Goal: Navigation & Orientation: Find specific page/section

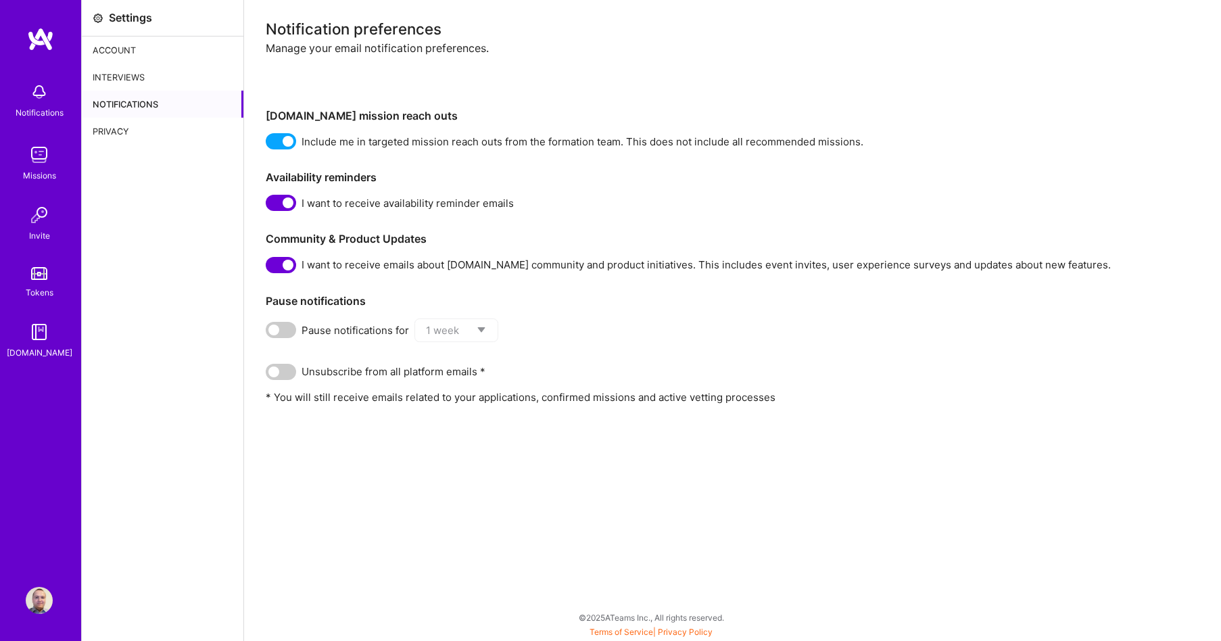
click at [40, 114] on div "Notifications" at bounding box center [40, 113] width 48 height 14
click at [37, 166] on img at bounding box center [39, 154] width 27 height 27
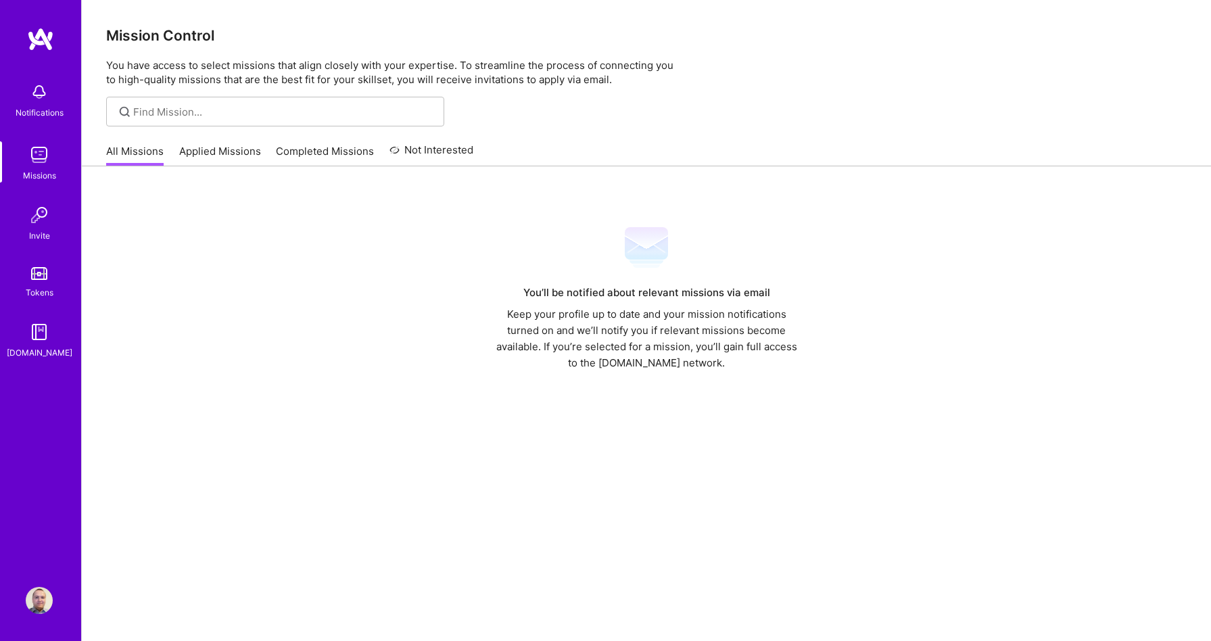
click at [30, 228] on img at bounding box center [39, 215] width 27 height 27
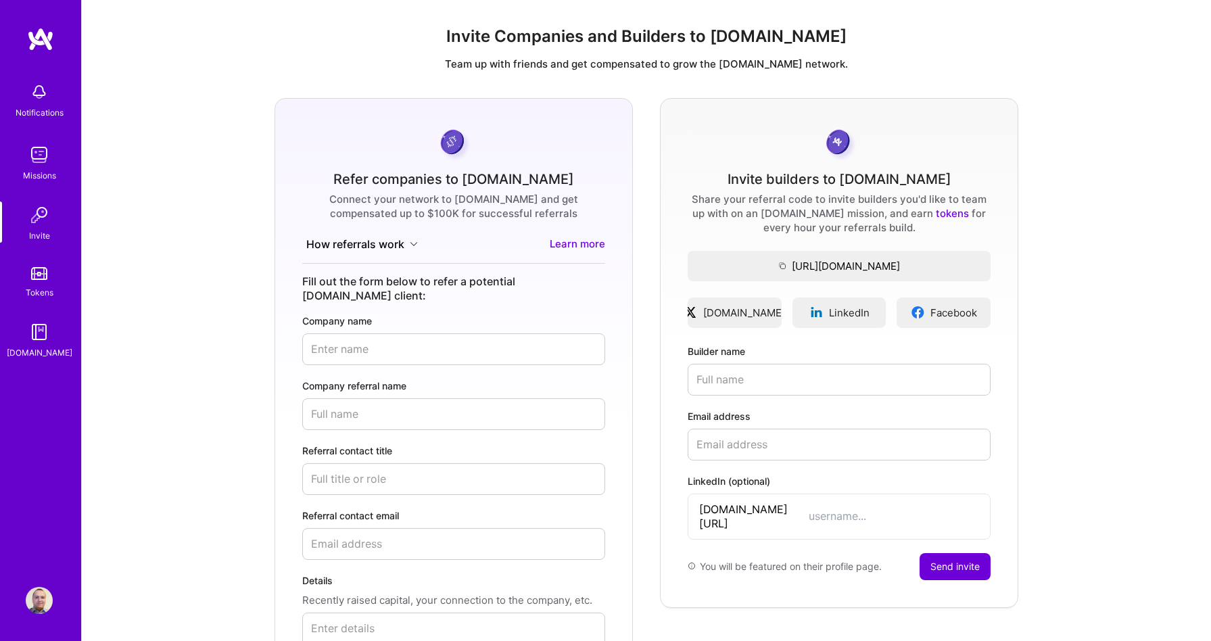
click at [42, 285] on div "Tokens" at bounding box center [40, 292] width 28 height 14
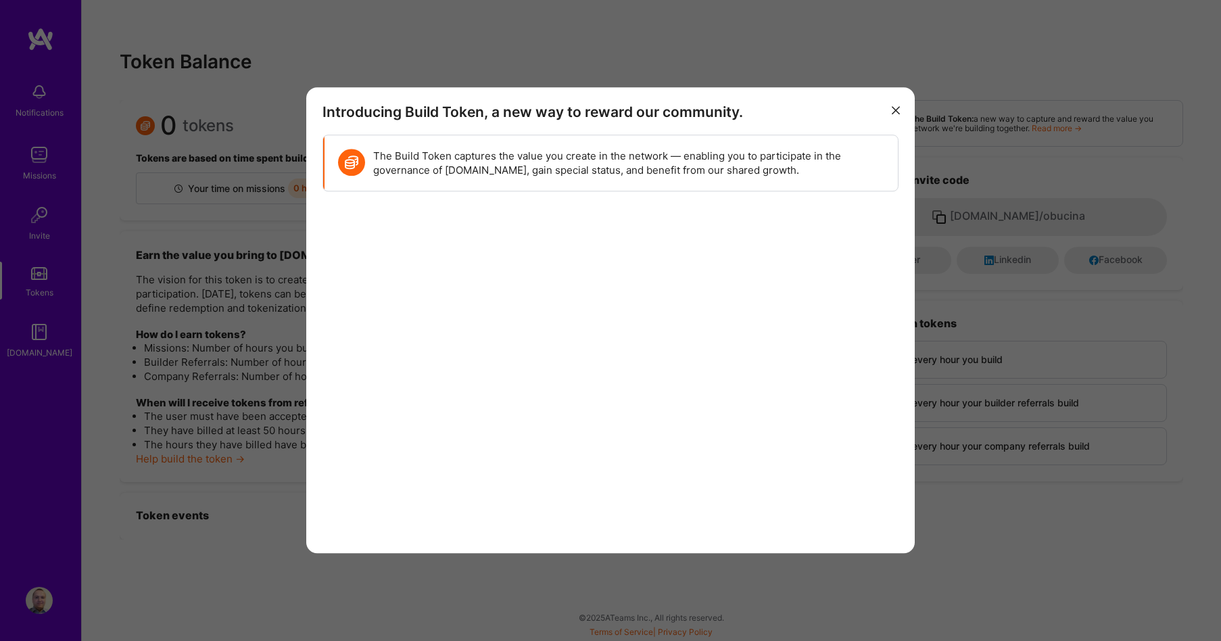
drag, startPoint x: 888, startPoint y: 107, endPoint x: 820, endPoint y: 110, distance: 68.4
click at [888, 107] on button "modal" at bounding box center [896, 109] width 16 height 22
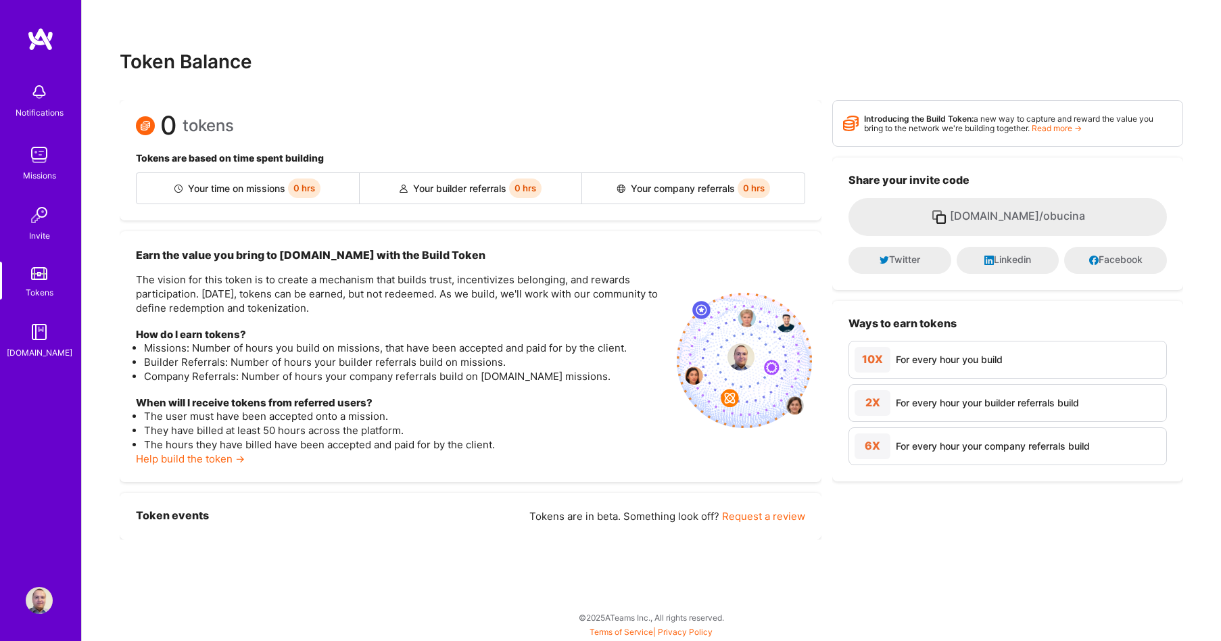
click at [46, 335] on img at bounding box center [39, 332] width 27 height 27
